Goal: Task Accomplishment & Management: Manage account settings

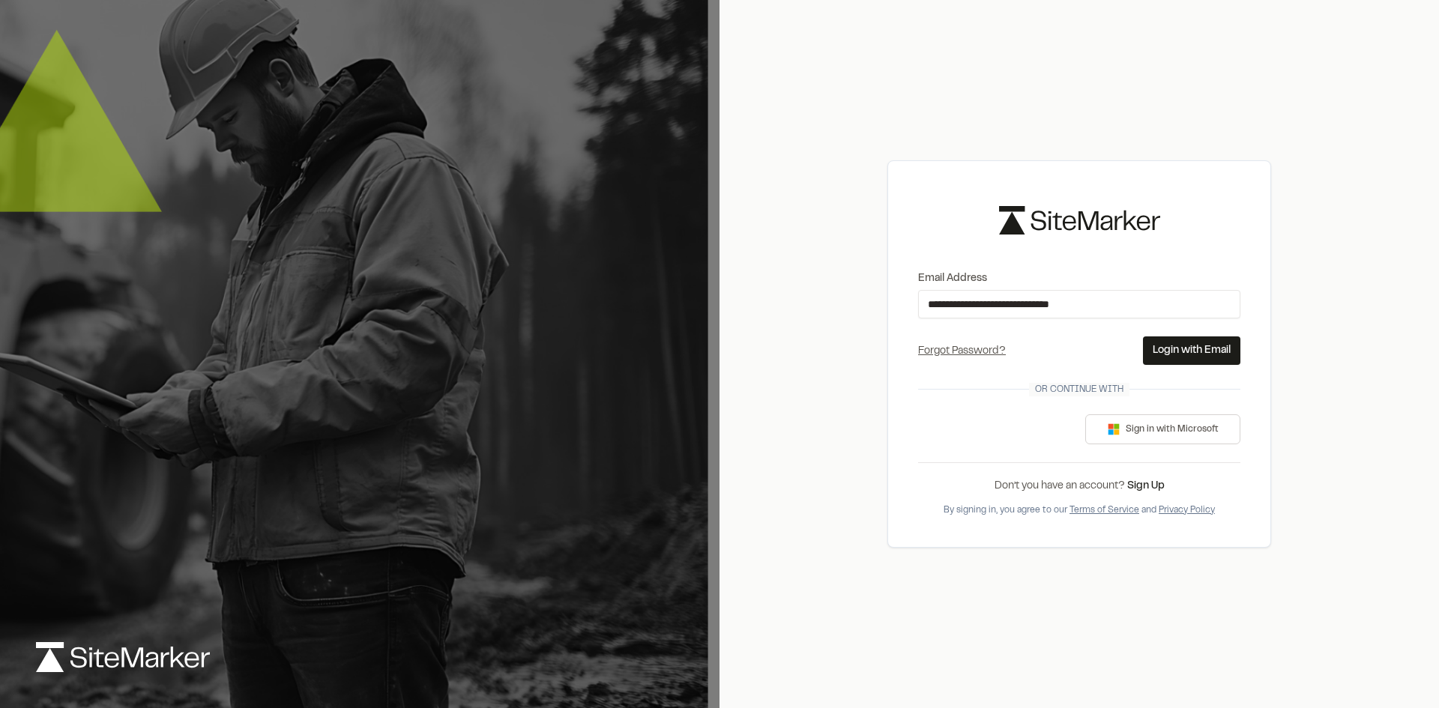
click at [1159, 348] on button "Login with Email" at bounding box center [1191, 350] width 97 height 28
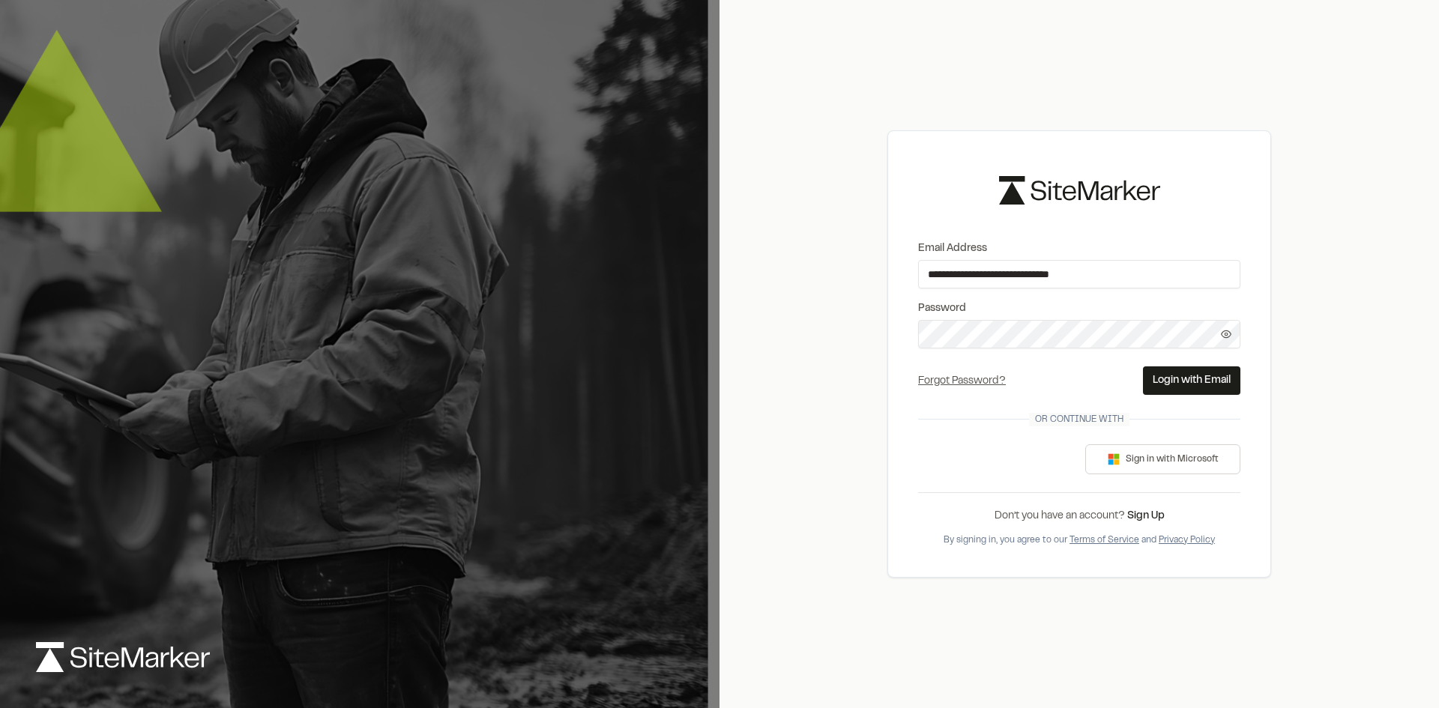
click at [1121, 348] on form "**********" at bounding box center [1079, 318] width 322 height 154
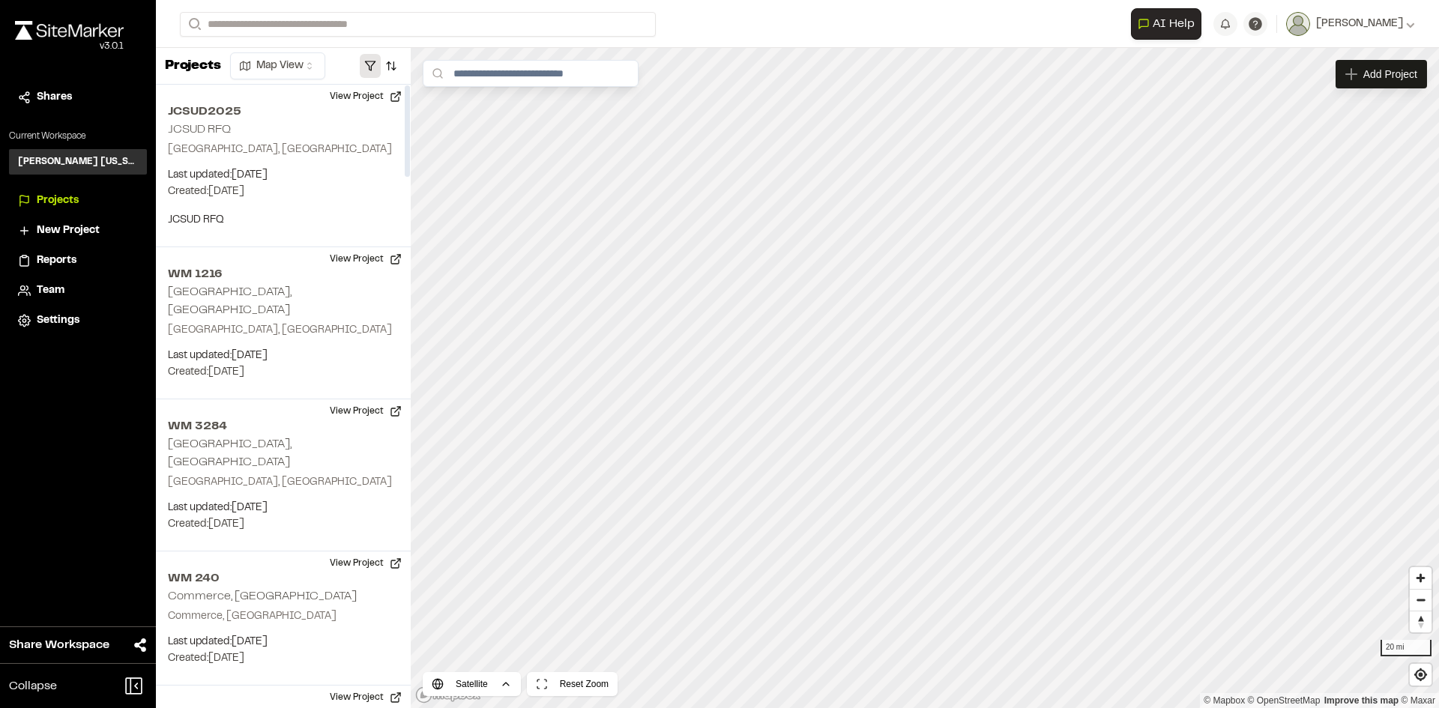
click at [369, 65] on button "button" at bounding box center [370, 66] width 21 height 24
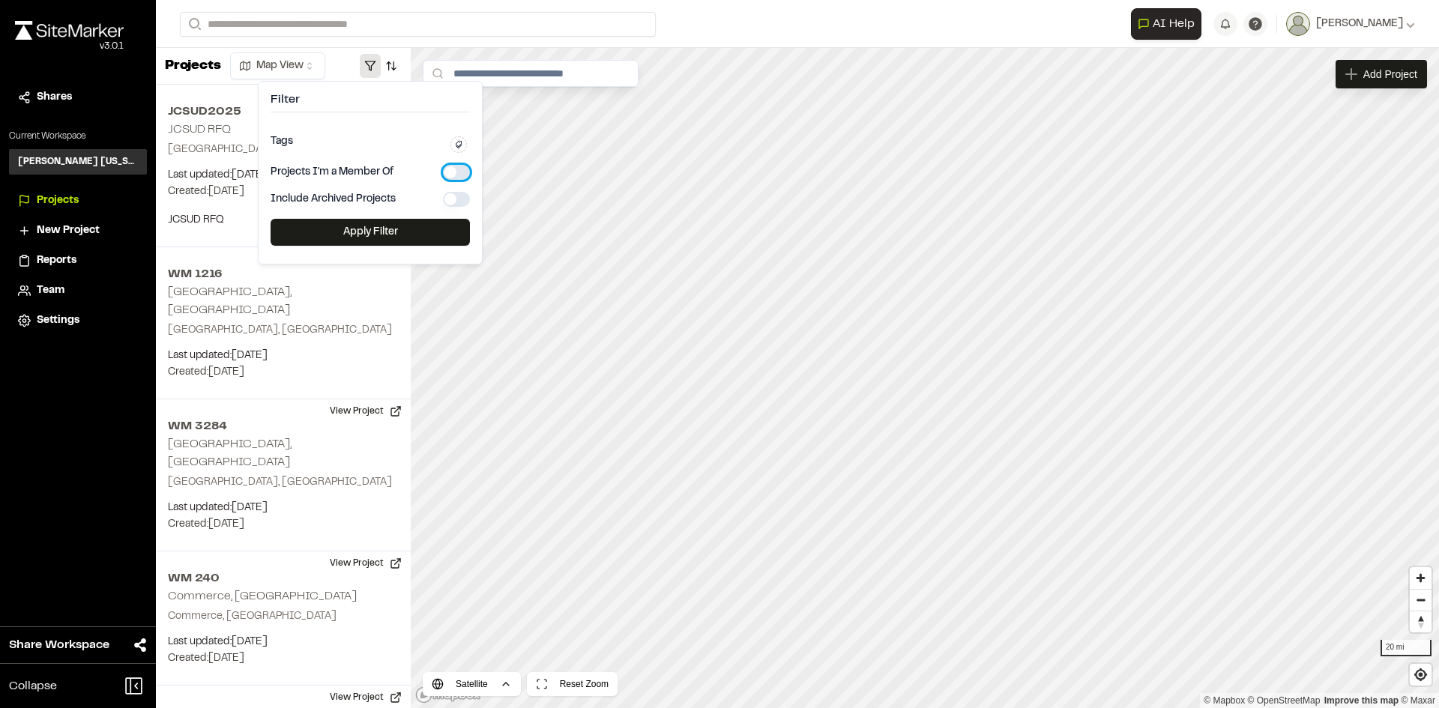
click at [457, 167] on button "button" at bounding box center [456, 172] width 27 height 15
click at [419, 231] on button "Apply Filter" at bounding box center [369, 232] width 199 height 27
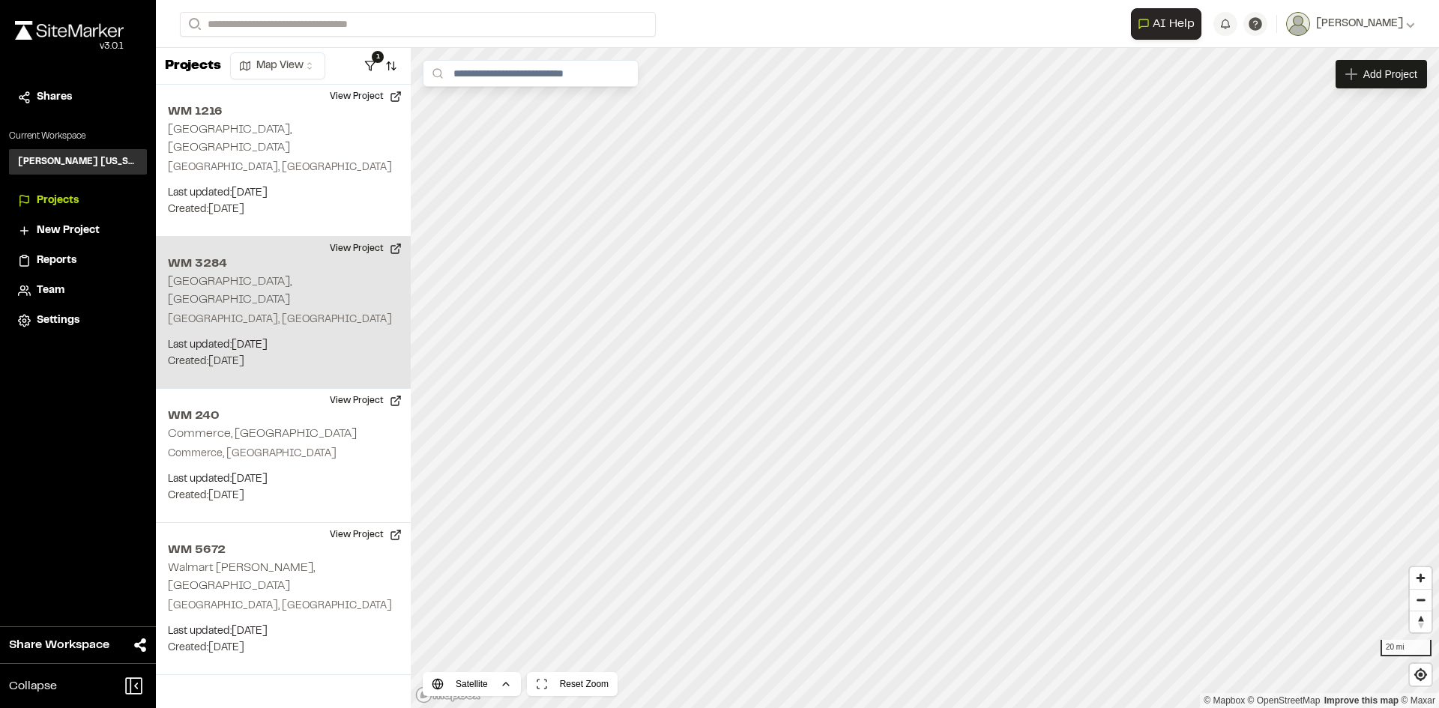
click at [299, 269] on div "WM 3284 Arlington, TX Arlington, TX Last updated: Aug 6, 2025 Budget: $ Created…" at bounding box center [283, 313] width 255 height 152
click at [344, 237] on button "View Project" at bounding box center [366, 249] width 90 height 24
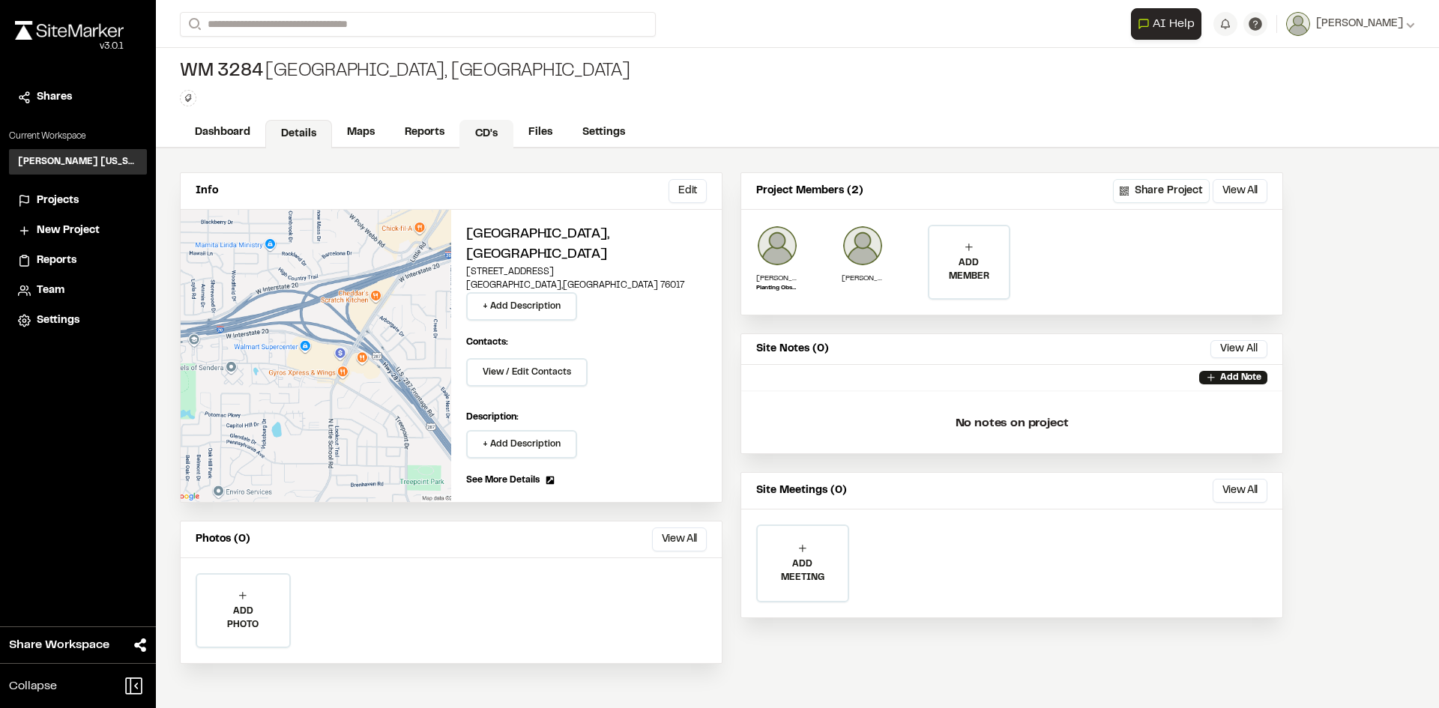
click at [492, 134] on link "CD's" at bounding box center [486, 134] width 54 height 28
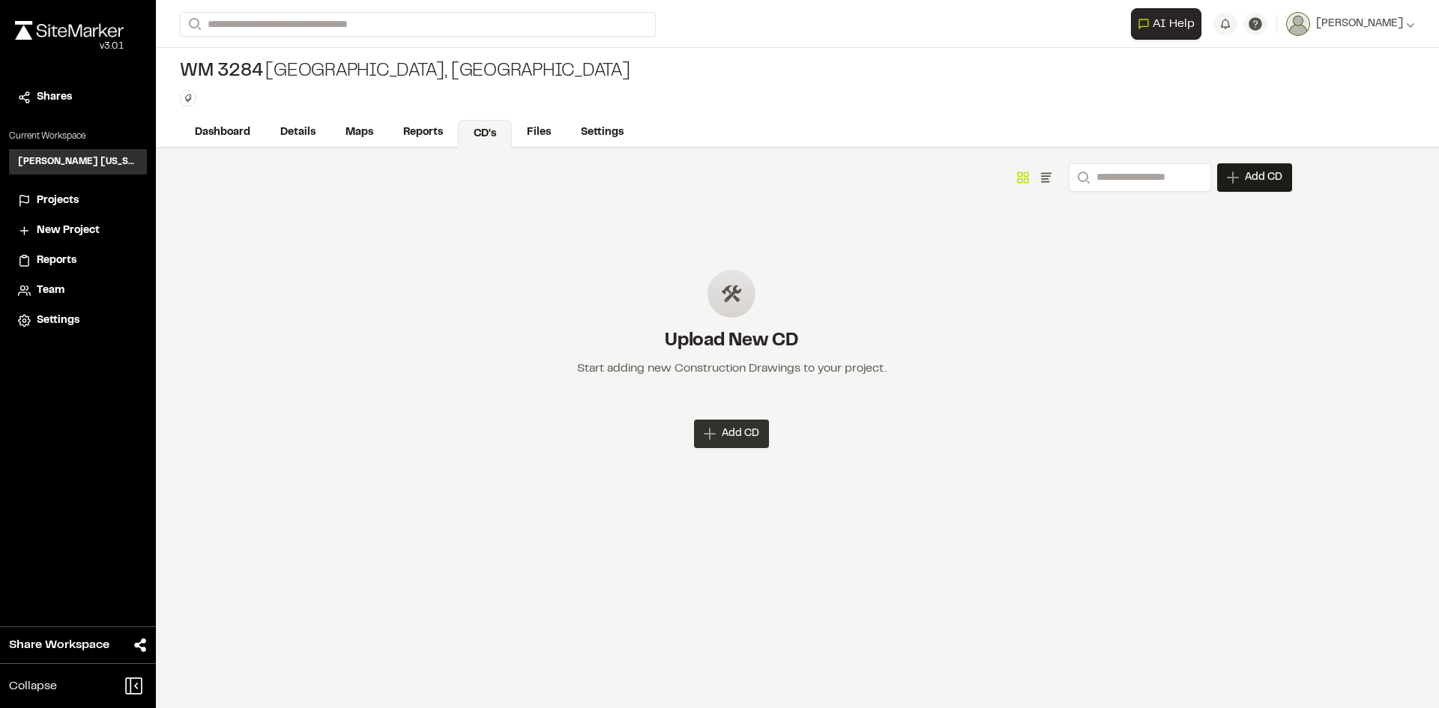
click at [749, 420] on div "Add CD" at bounding box center [731, 434] width 75 height 28
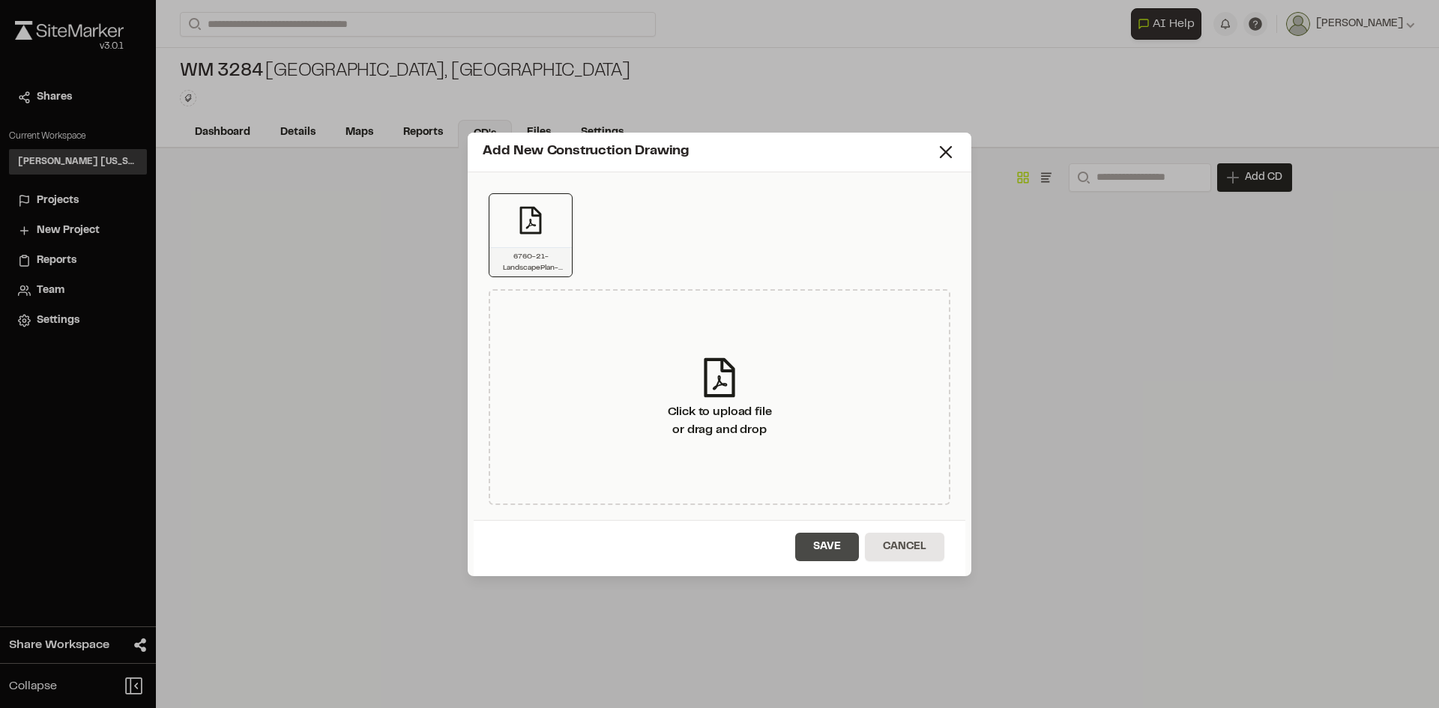
click at [826, 547] on button "Save" at bounding box center [827, 547] width 64 height 28
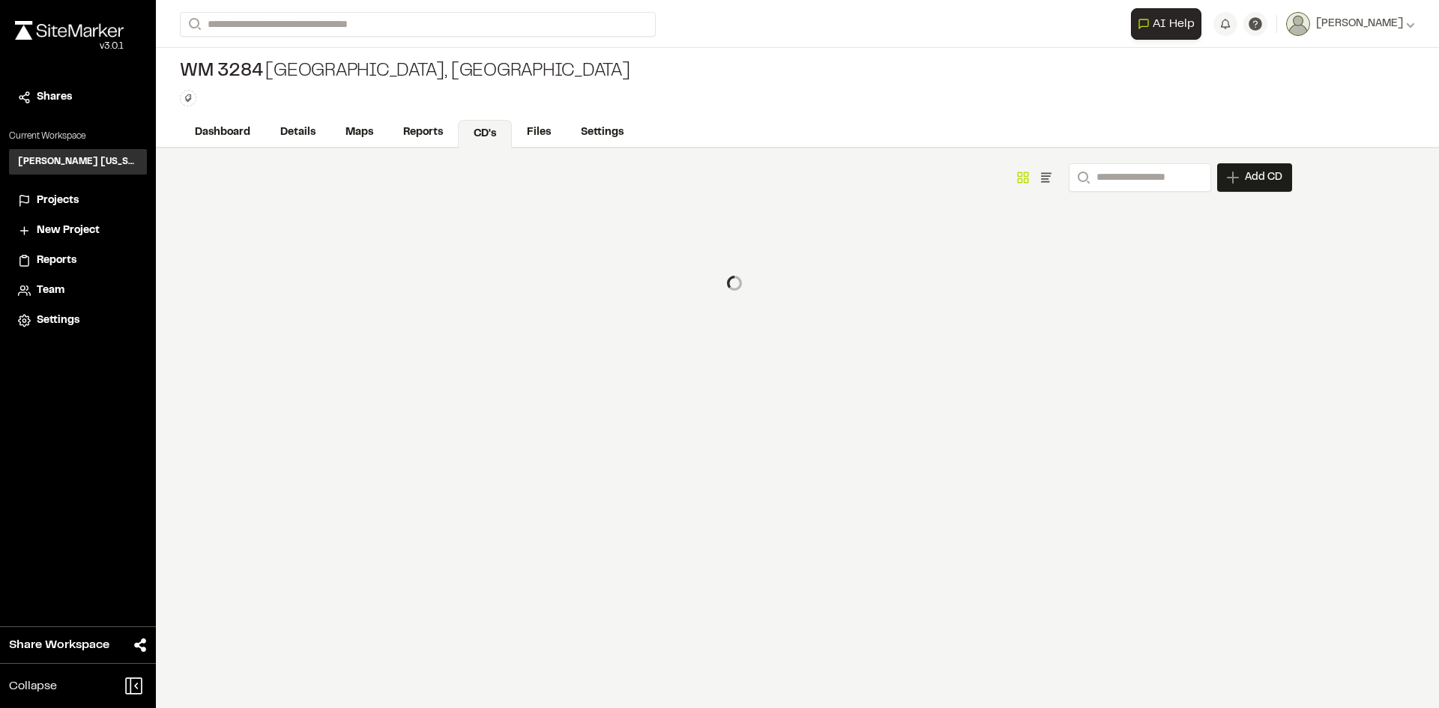
click at [952, 262] on div at bounding box center [731, 283] width 1121 height 75
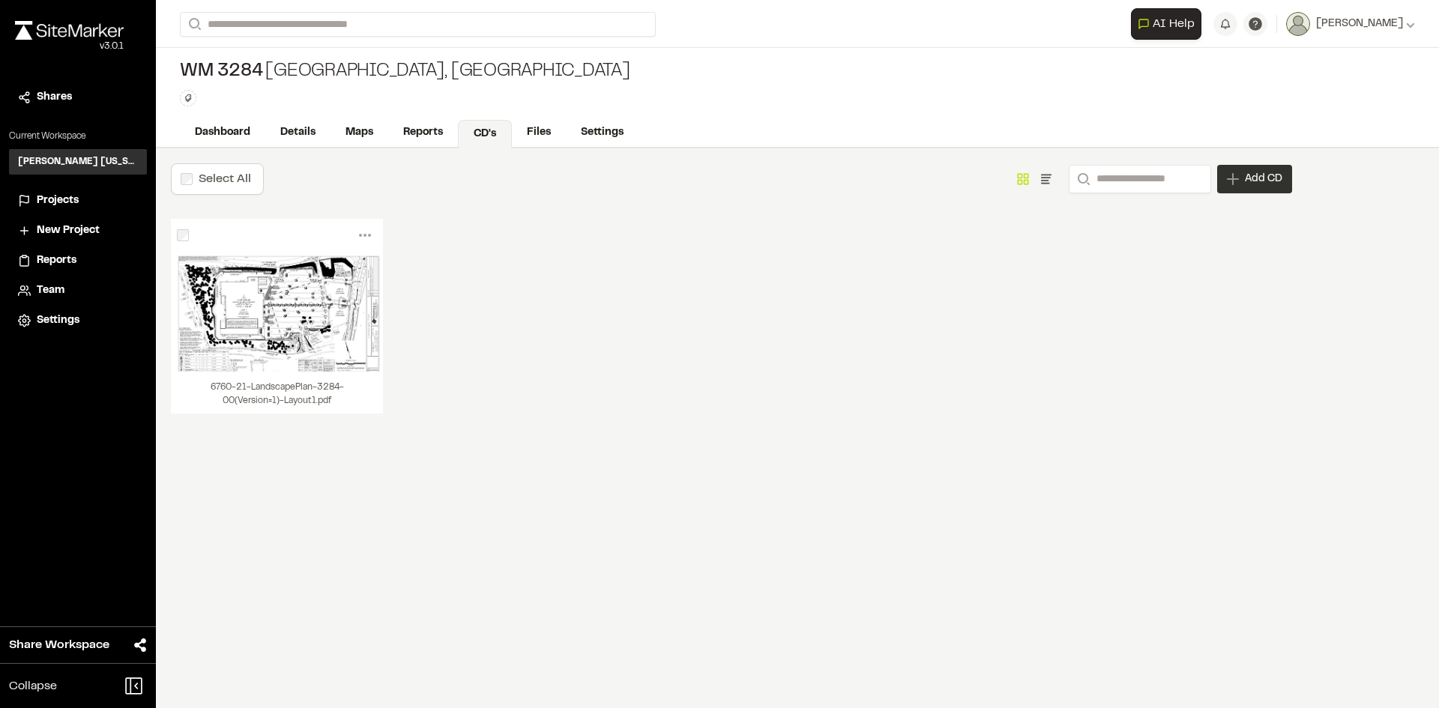
click at [1236, 178] on icon at bounding box center [1233, 179] width 12 height 12
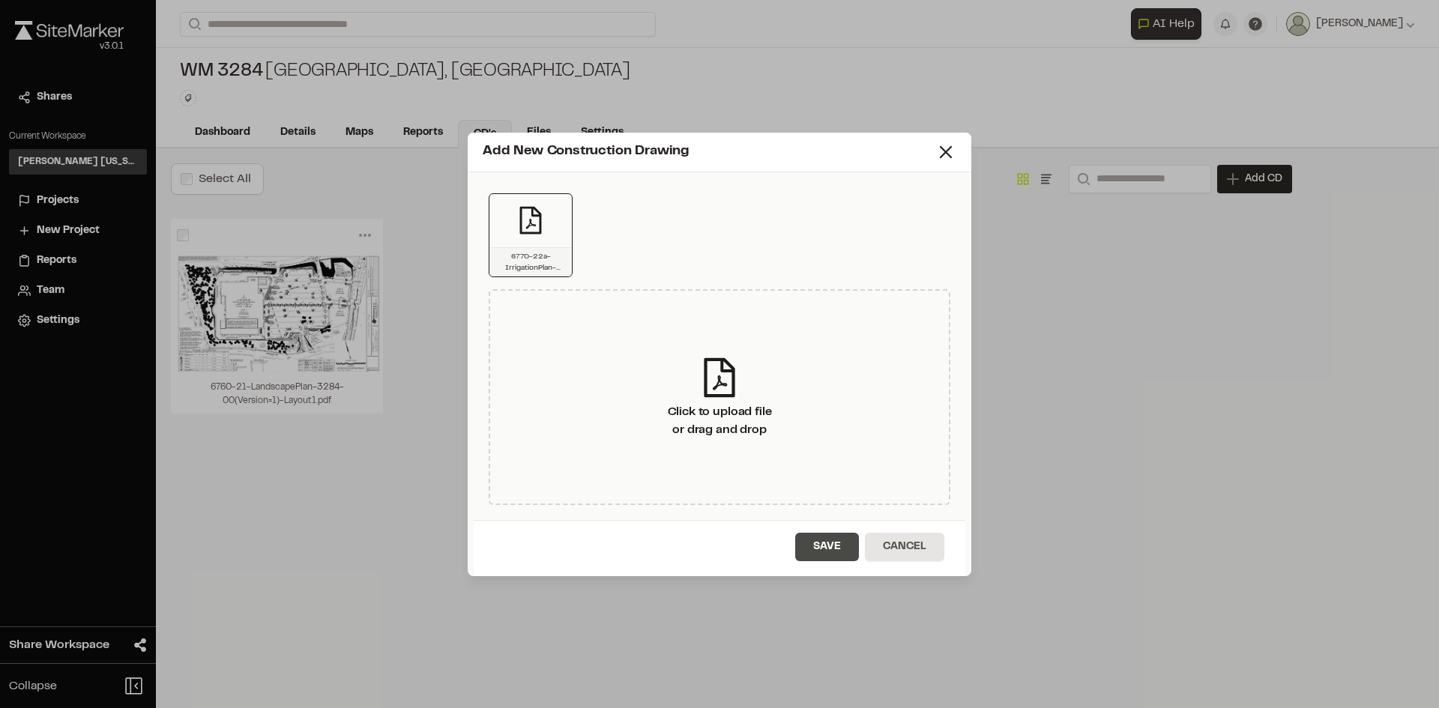
click at [817, 543] on button "Save" at bounding box center [827, 547] width 64 height 28
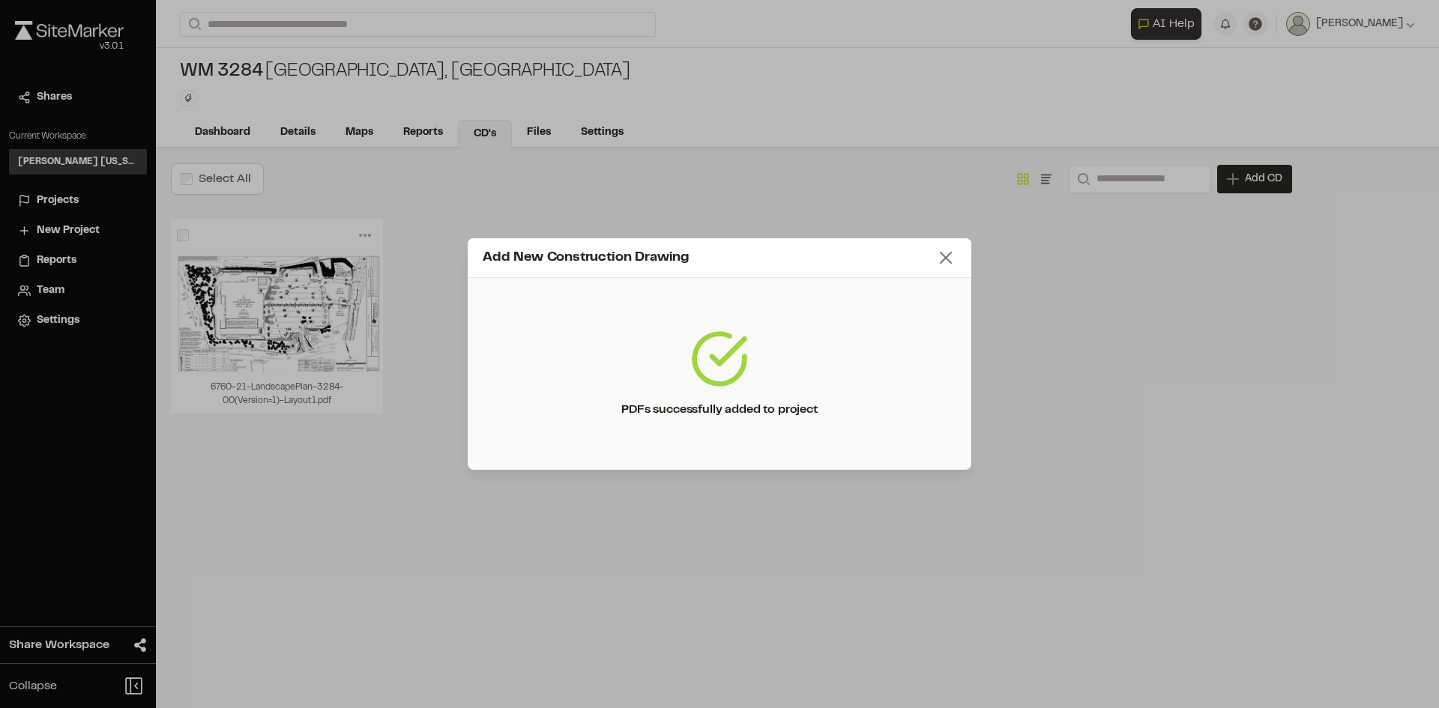
click at [947, 250] on icon at bounding box center [945, 257] width 21 height 21
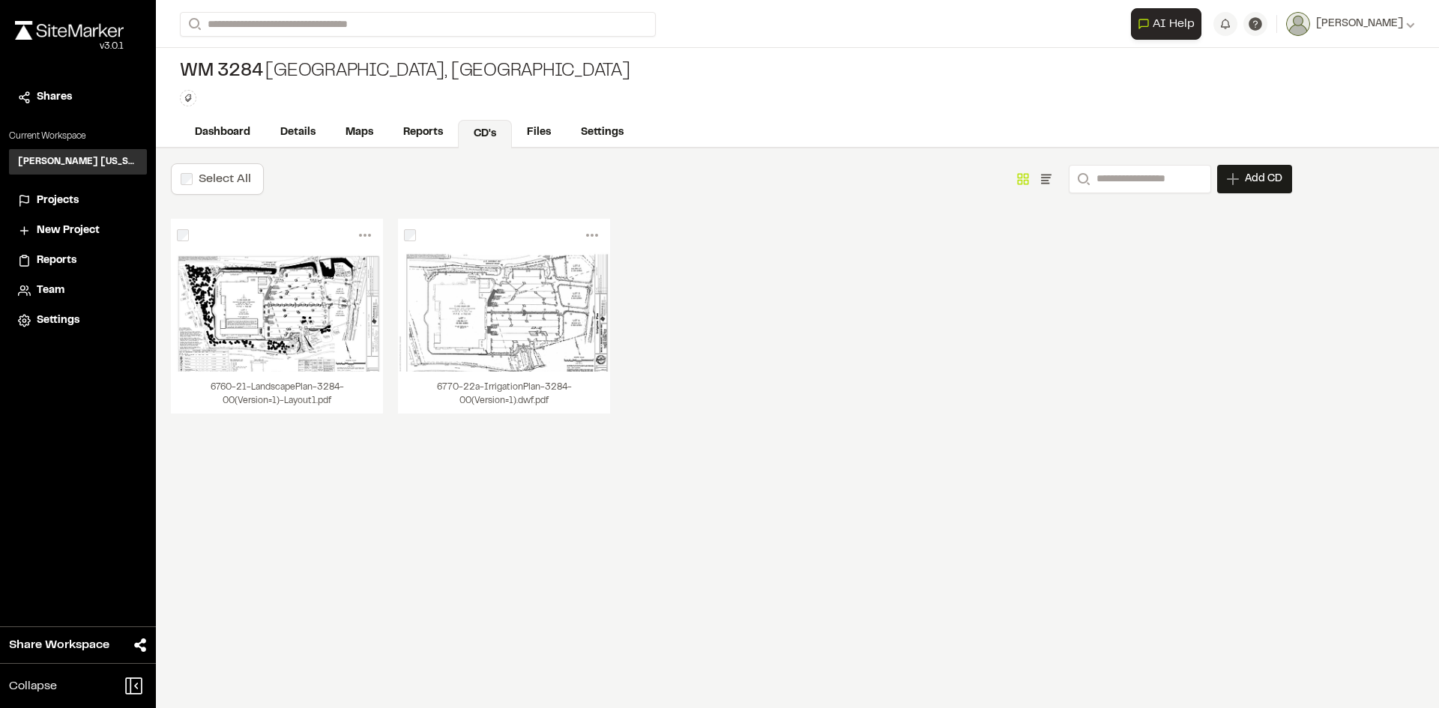
click at [90, 196] on div "Projects" at bounding box center [87, 201] width 101 height 16
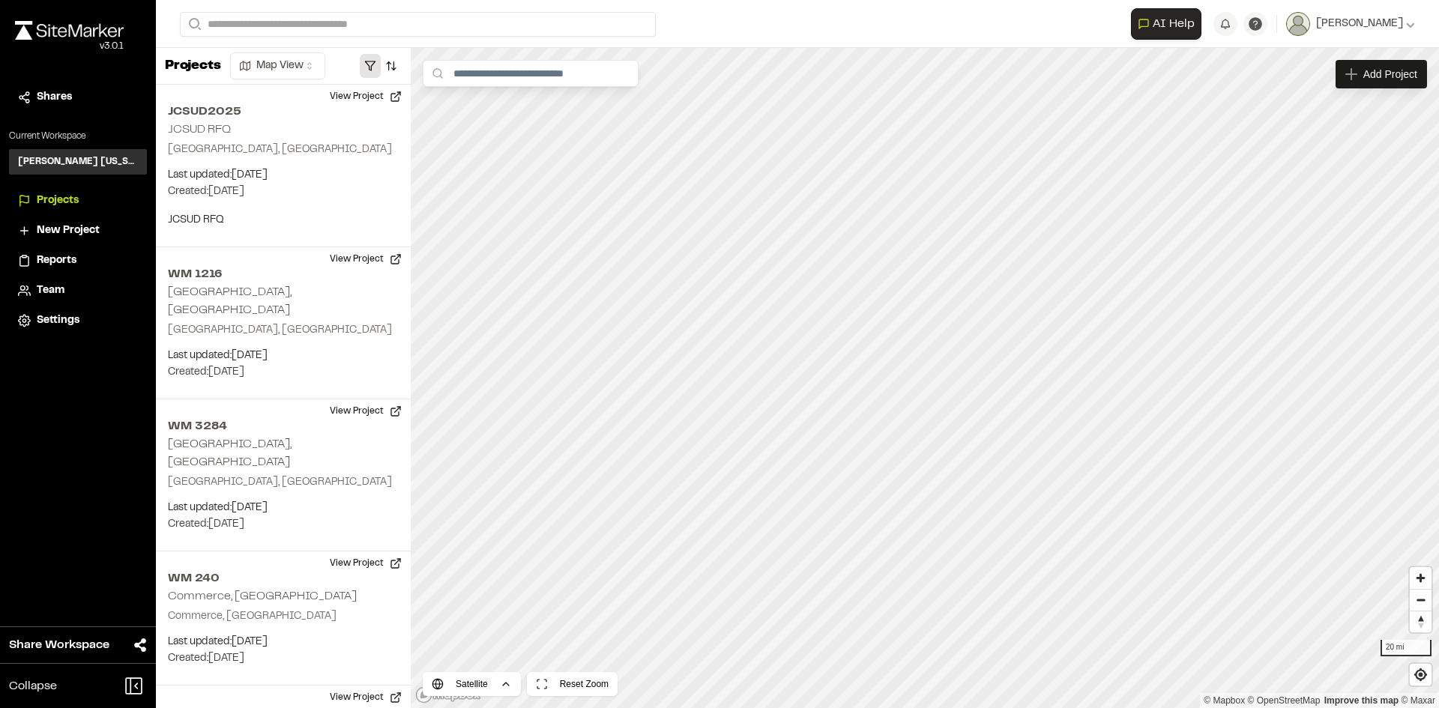
click at [366, 63] on button "button" at bounding box center [370, 66] width 21 height 24
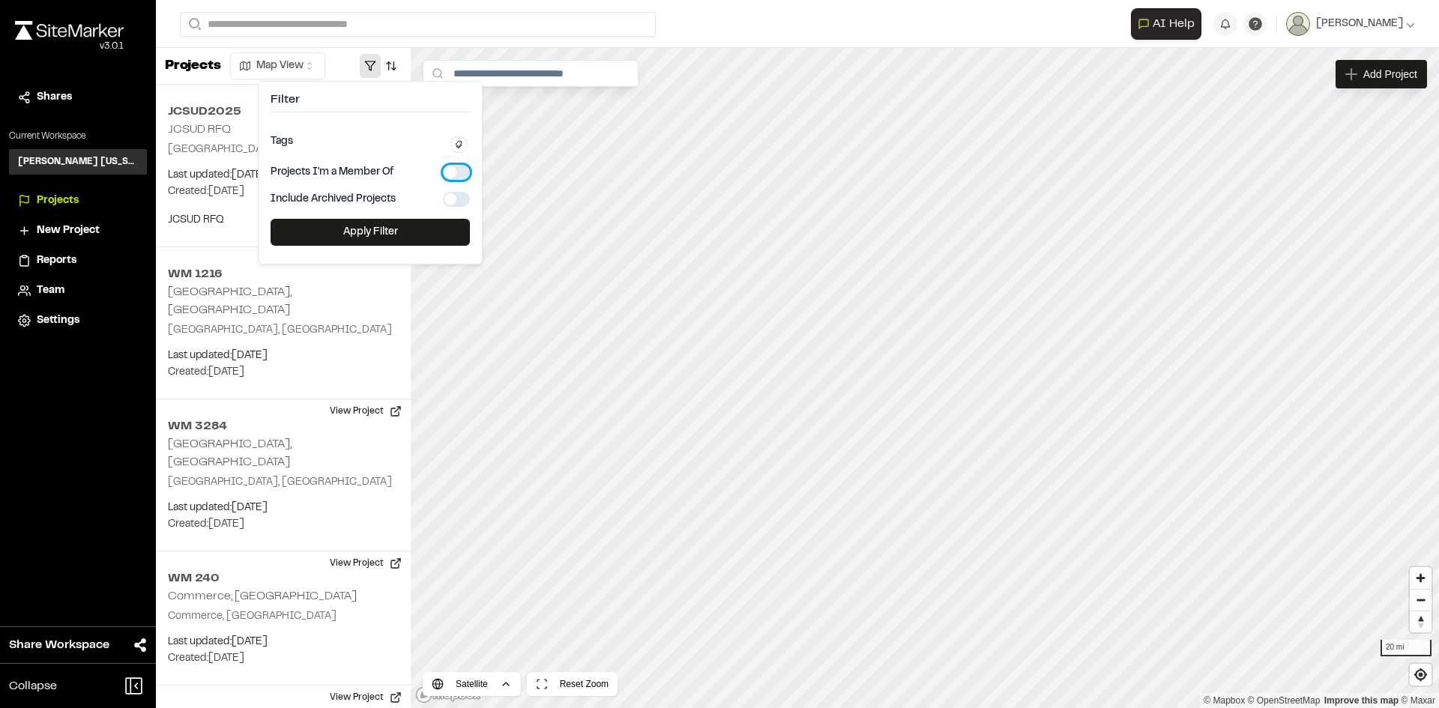
click at [447, 174] on button "button" at bounding box center [456, 172] width 27 height 15
click at [391, 235] on button "Apply Filter" at bounding box center [369, 232] width 199 height 27
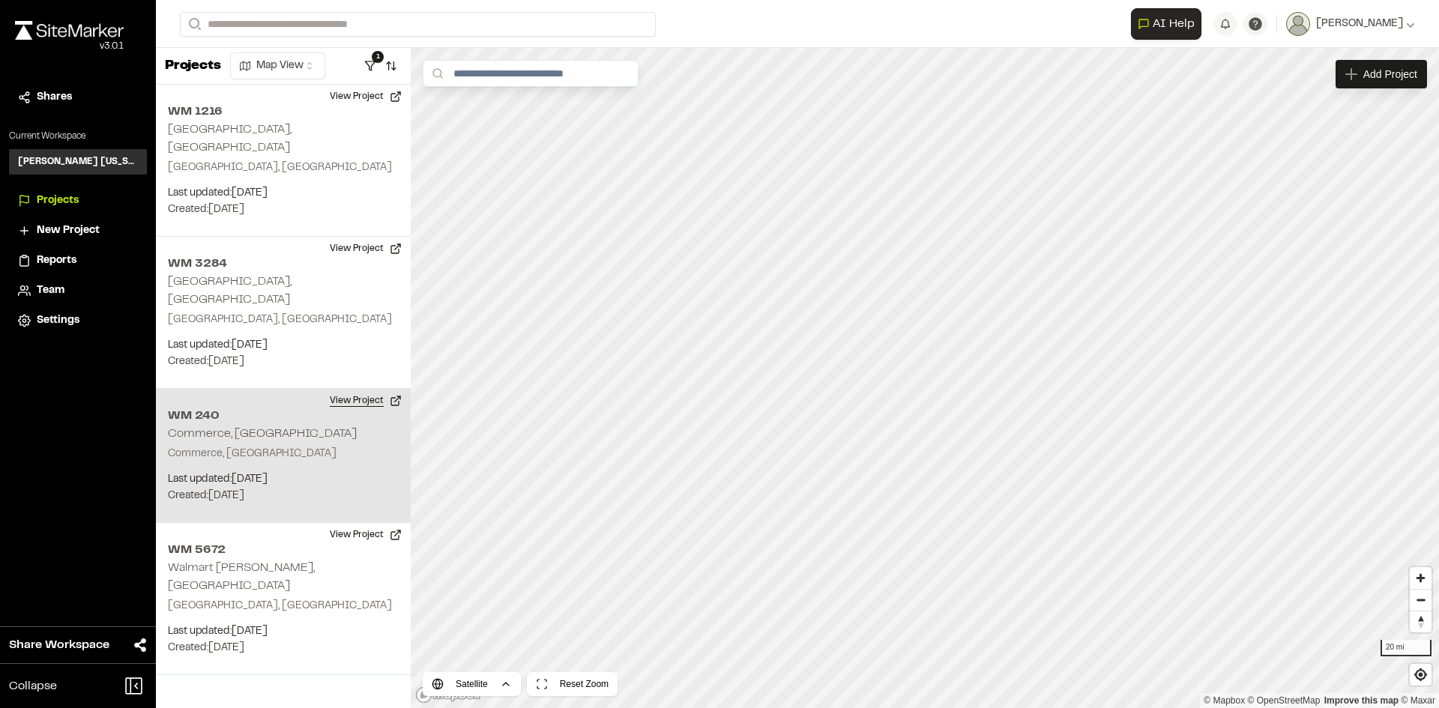
click at [345, 389] on button "View Project" at bounding box center [366, 401] width 90 height 24
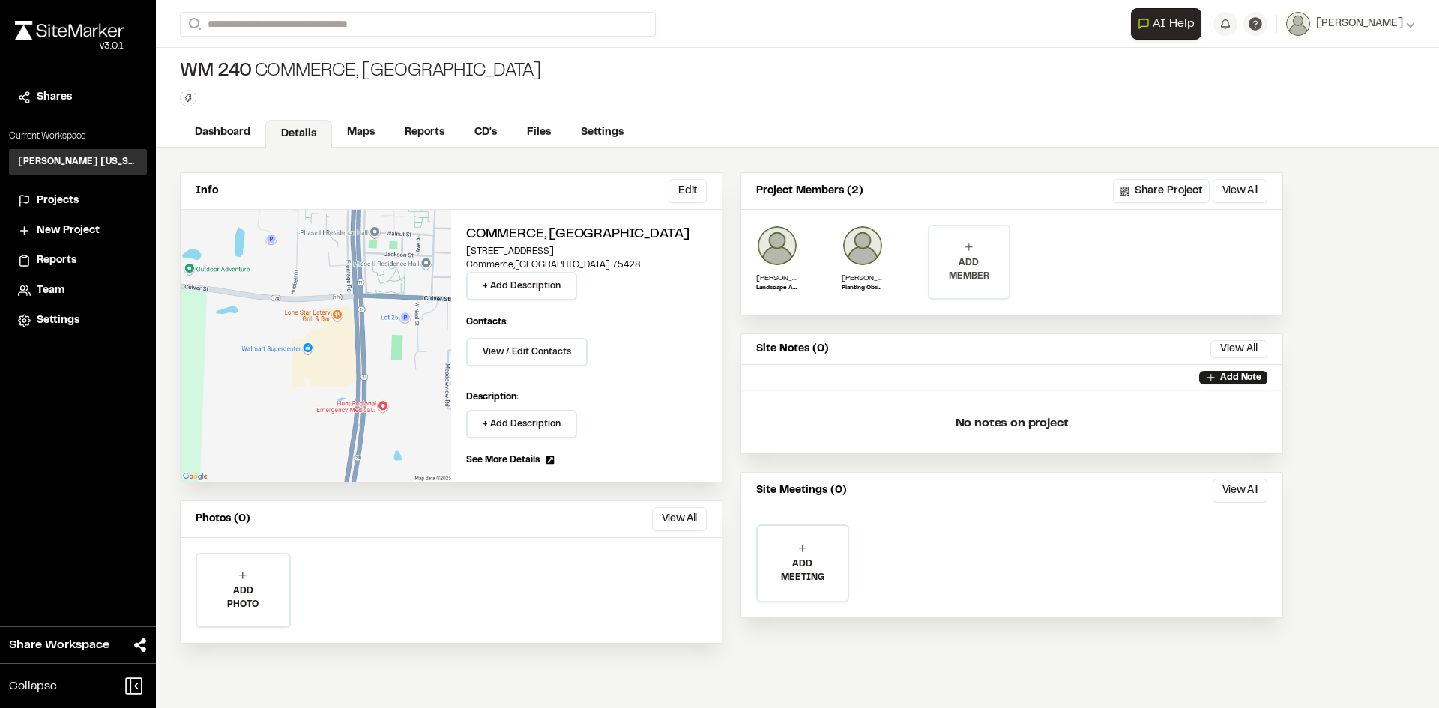
click at [949, 256] on p "ADD MEMBER" at bounding box center [968, 269] width 79 height 27
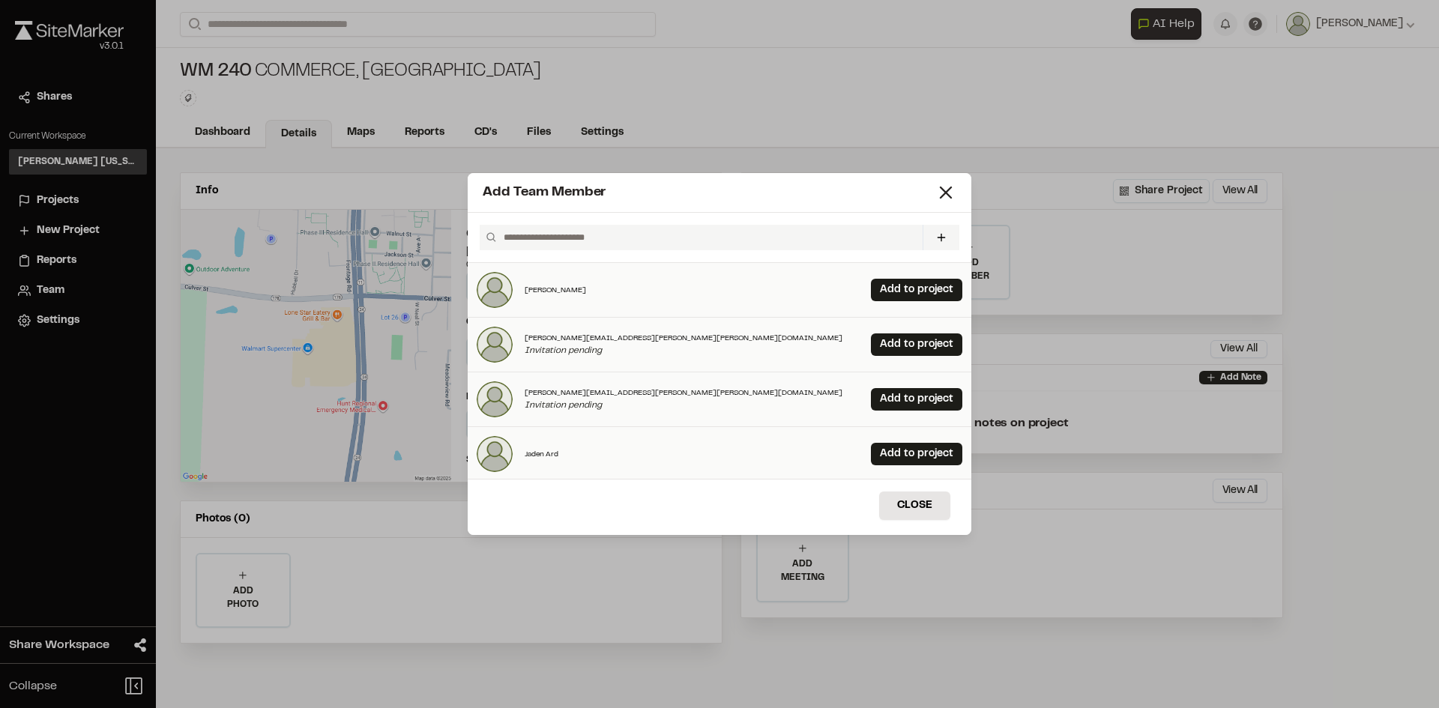
click at [762, 246] on input "text" at bounding box center [707, 237] width 419 height 25
click at [761, 238] on input "text" at bounding box center [707, 237] width 419 height 25
click at [758, 235] on input "text" at bounding box center [707, 237] width 419 height 25
click at [946, 187] on icon at bounding box center [945, 192] width 21 height 21
